Goal: Transaction & Acquisition: Purchase product/service

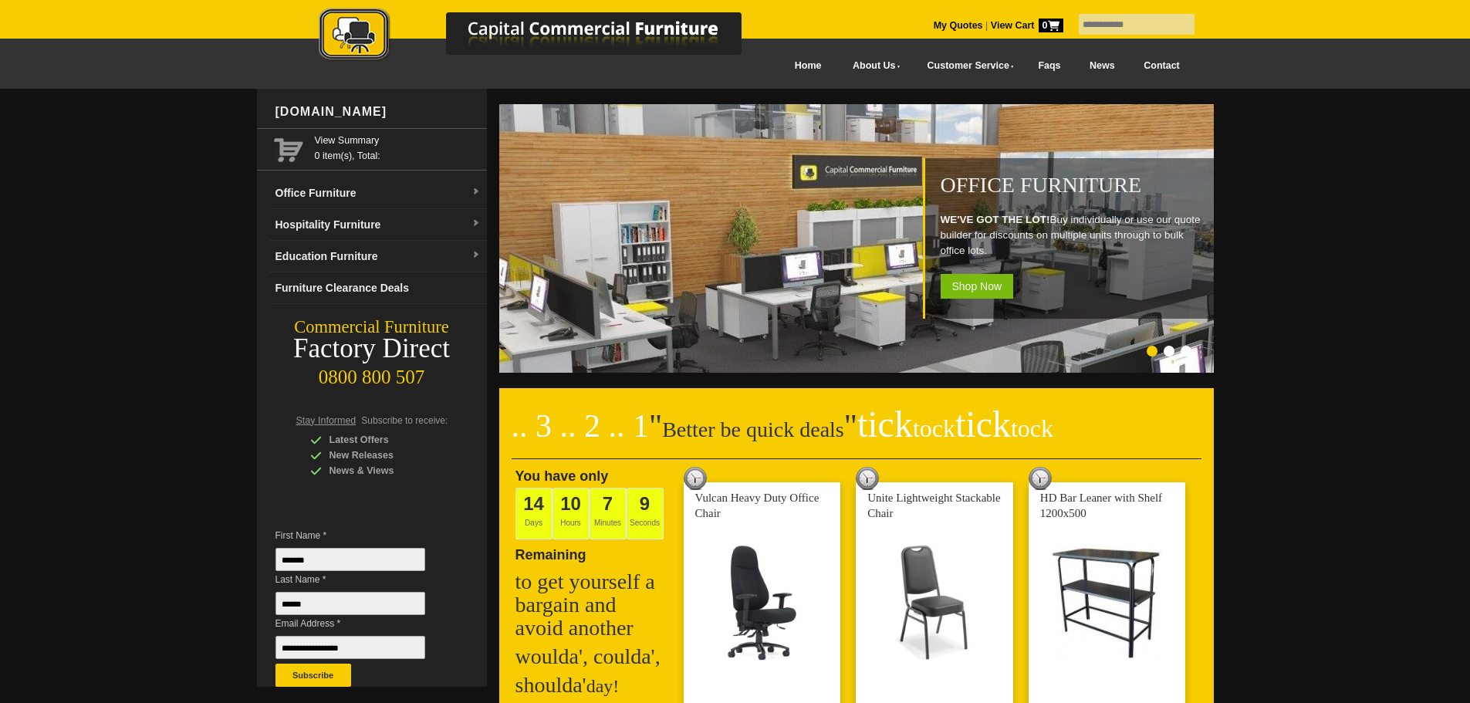
click at [1090, 24] on input "text" at bounding box center [1137, 24] width 116 height 21
type input "**********"
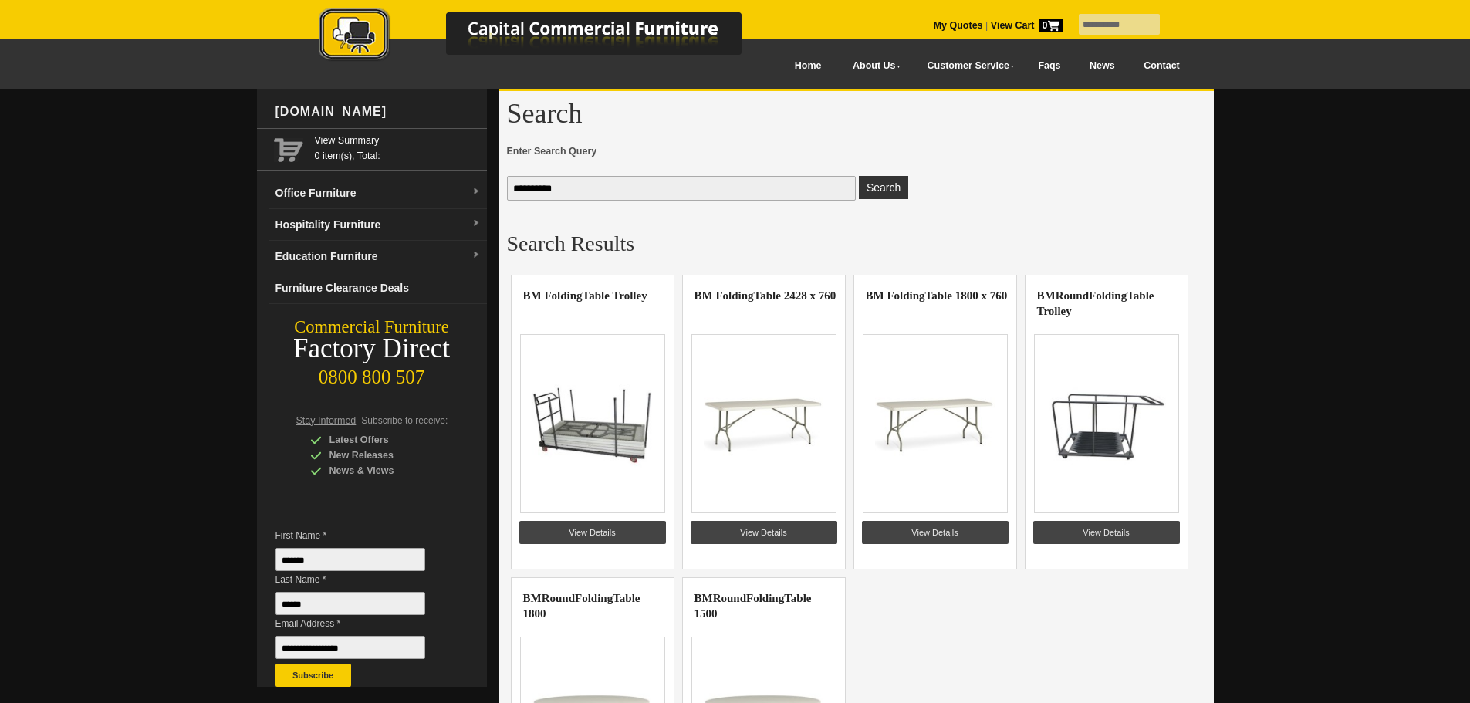
click at [941, 402] on img at bounding box center [935, 424] width 120 height 116
click at [937, 522] on link "View Details" at bounding box center [935, 532] width 147 height 23
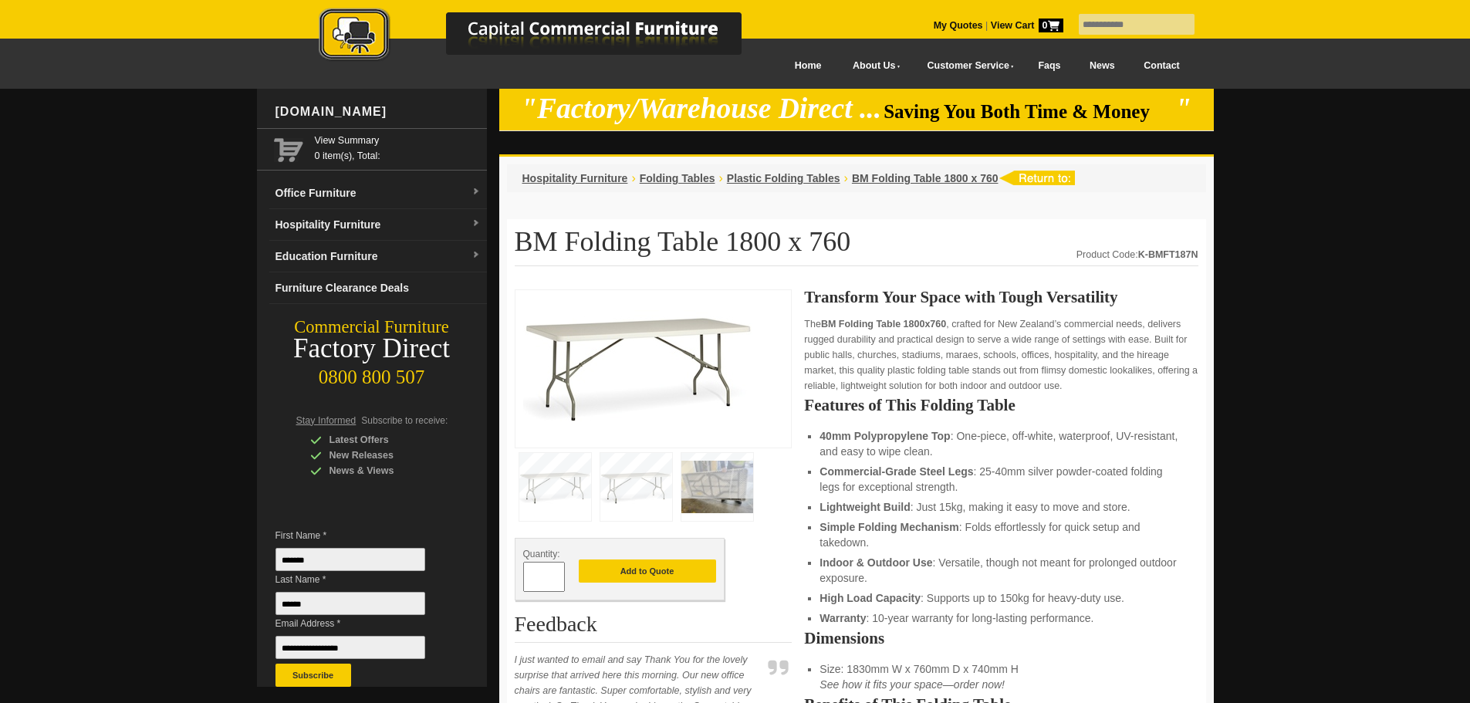
click at [724, 482] on img at bounding box center [717, 487] width 72 height 68
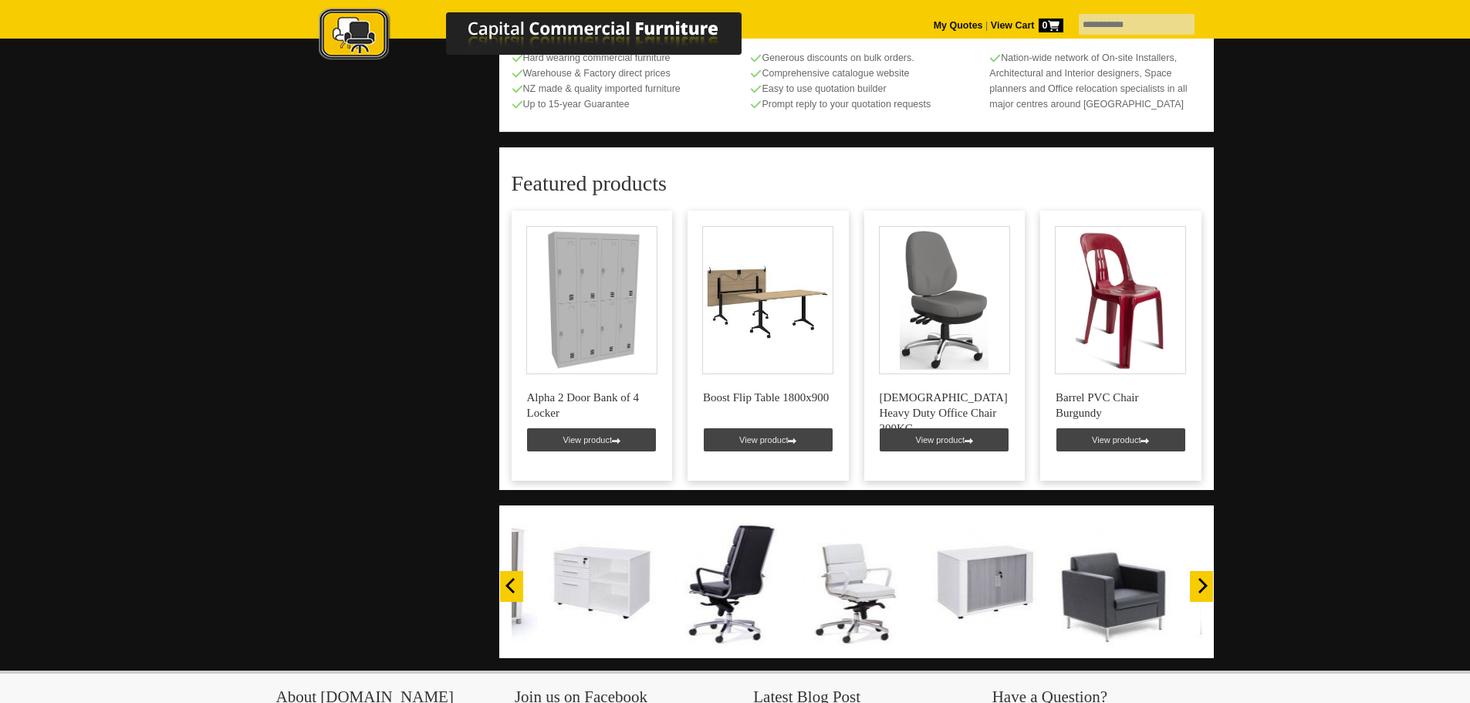
scroll to position [887, 0]
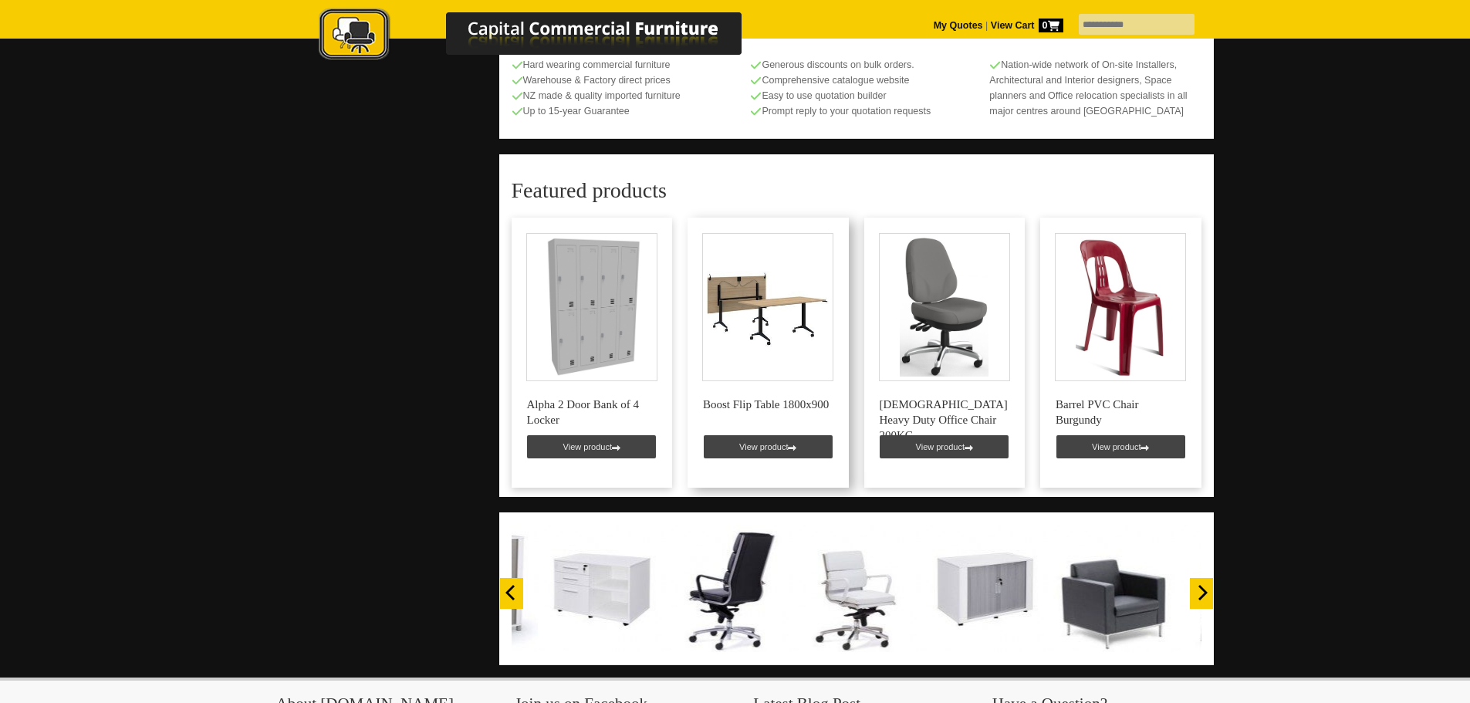
click at [774, 289] on link at bounding box center [768, 353] width 161 height 270
